Goal: Information Seeking & Learning: Find specific fact

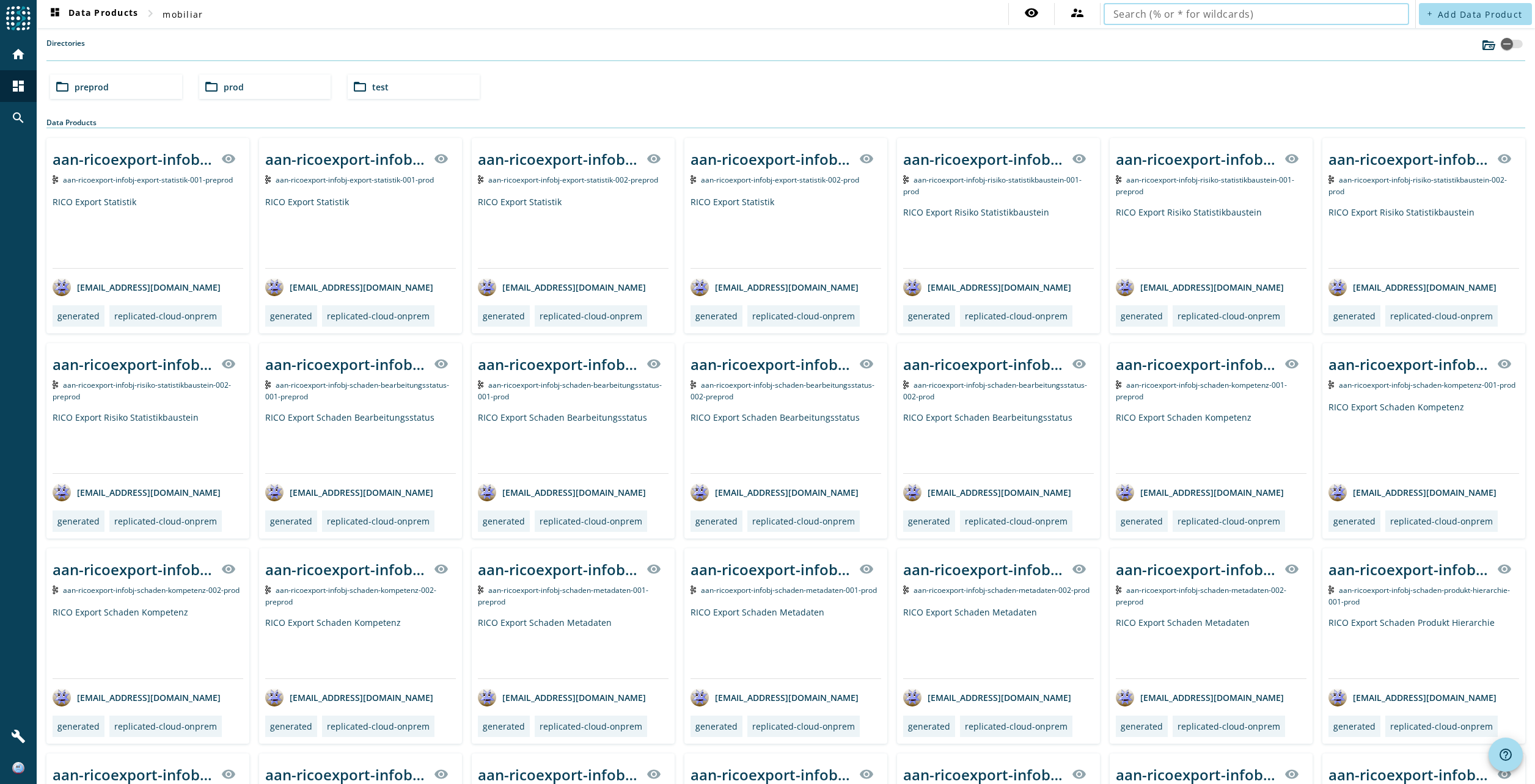
click at [1180, 19] on input "text" at bounding box center [1256, 14] width 286 height 15
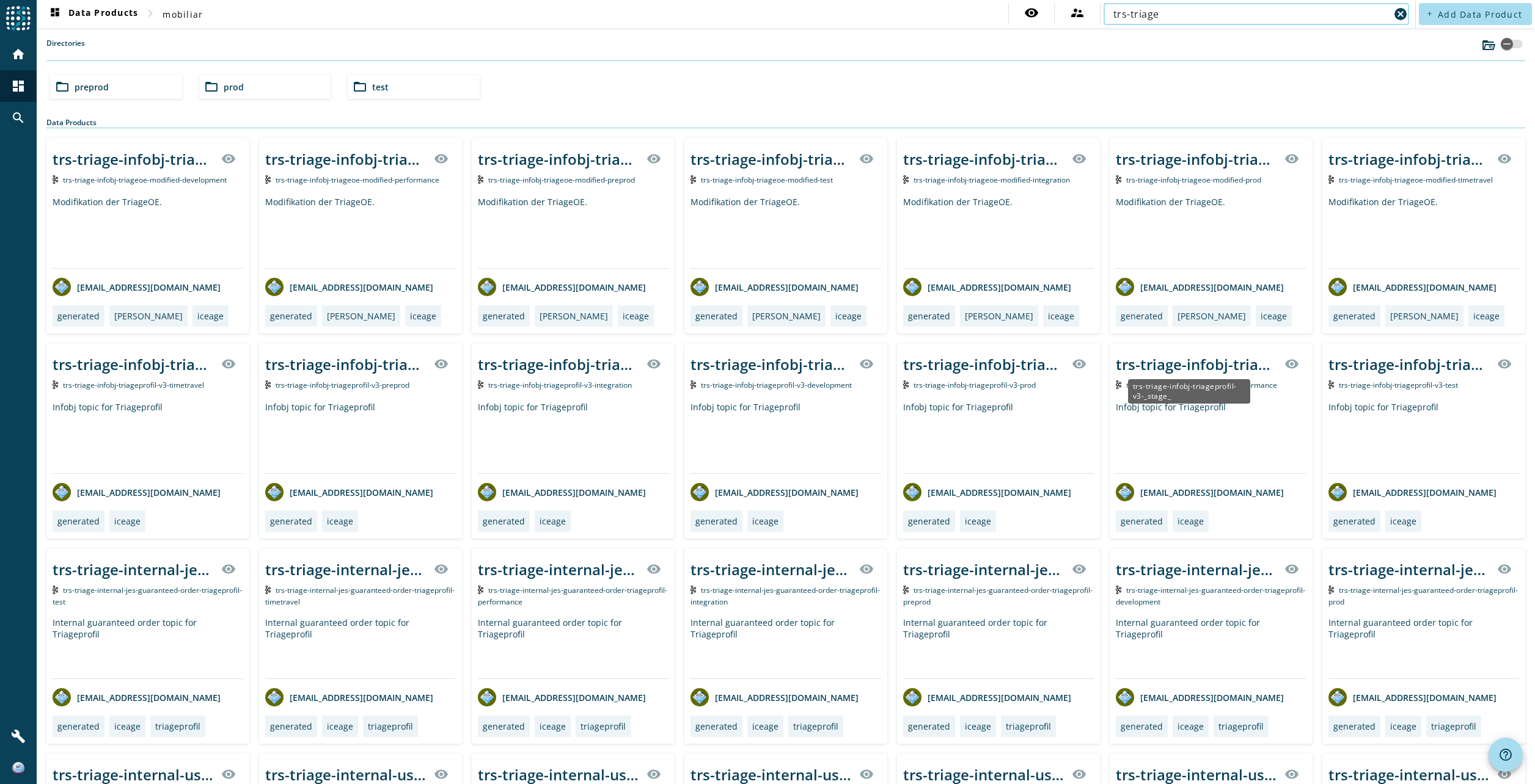
type input "trs-triage"
click at [1189, 368] on div "trs-triage-infobj-triageprofil-v3-_stage_" at bounding box center [1196, 364] width 161 height 20
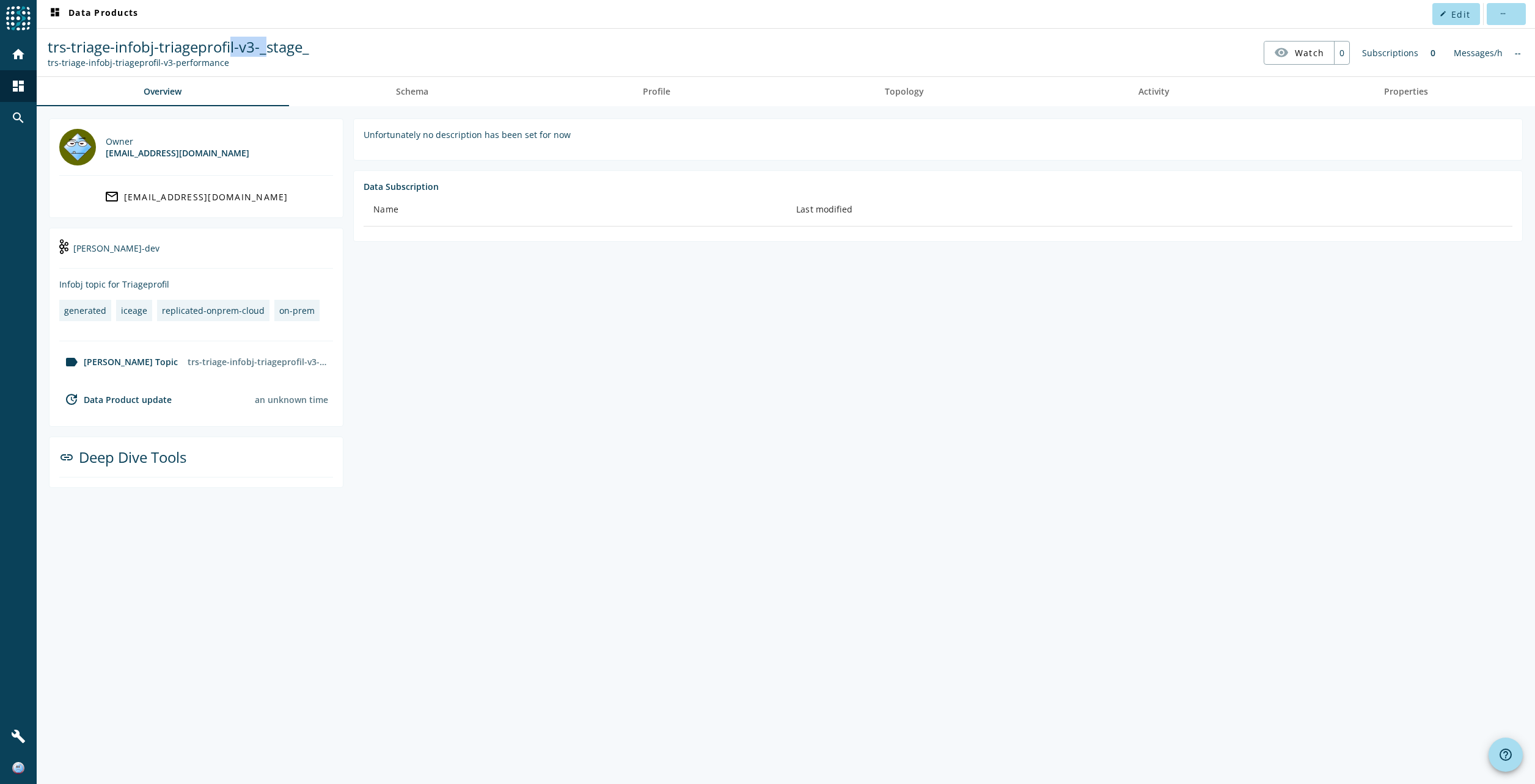
drag, startPoint x: 265, startPoint y: 51, endPoint x: 229, endPoint y: 49, distance: 36.1
click at [229, 49] on span "trs-triage-infobj-triageprofil-v3-_stage_" at bounding box center [178, 46] width 261 height 20
drag, startPoint x: 229, startPoint y: 49, endPoint x: 240, endPoint y: 51, distance: 11.2
click at [231, 49] on span "trs-triage-infobj-triageprofil-v3-_stage_" at bounding box center [178, 46] width 261 height 20
click at [260, 50] on span "trs-triage-infobj-triageprofil-v3-_stage_" at bounding box center [178, 46] width 261 height 20
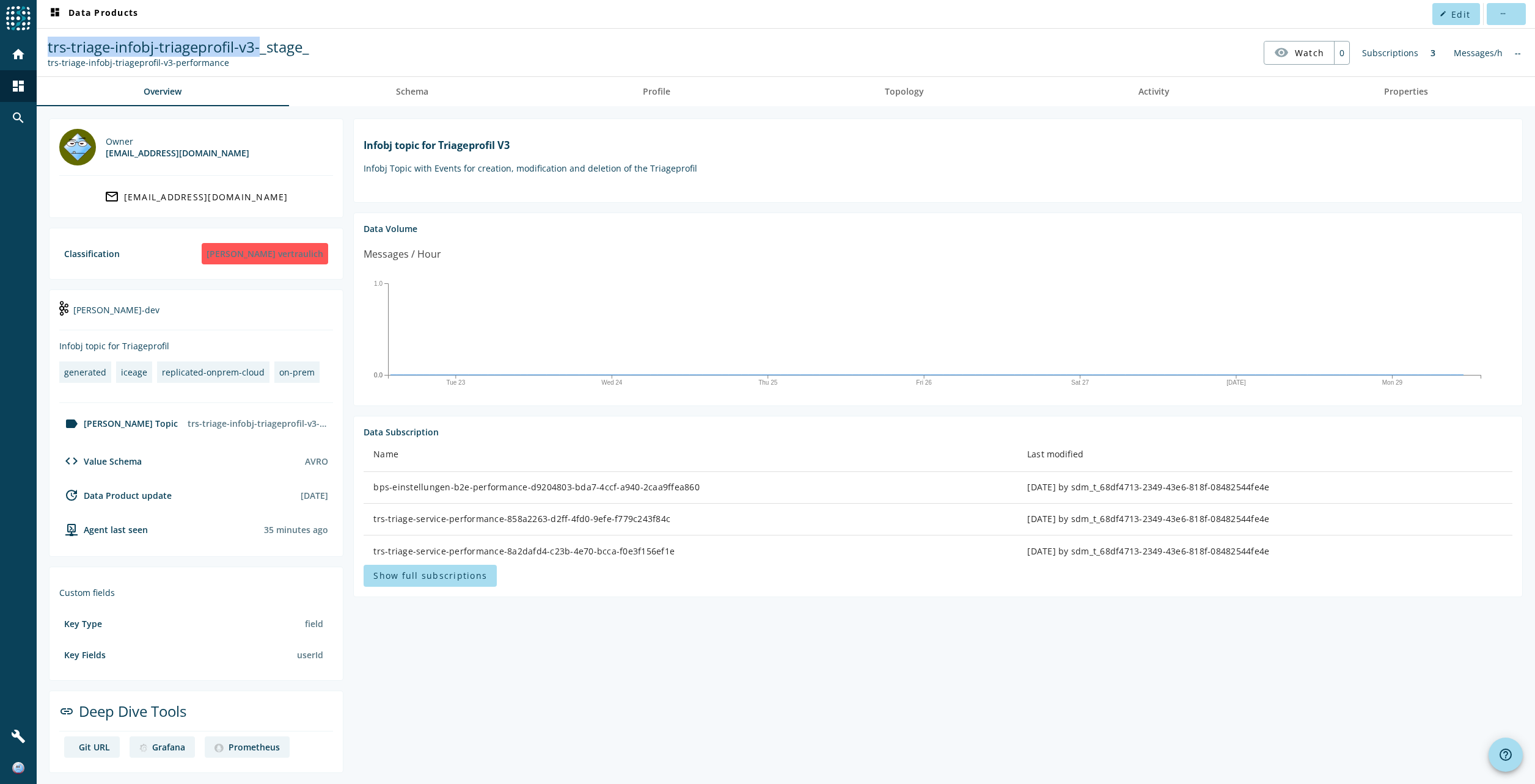
drag, startPoint x: 258, startPoint y: 47, endPoint x: 50, endPoint y: 44, distance: 208.0
click at [50, 44] on span "trs-triage-infobj-triageprofil-v3-_stage_" at bounding box center [178, 46] width 261 height 20
copy span "trs-triage-infobj-triageprofil-v3-"
